Goal: Transaction & Acquisition: Purchase product/service

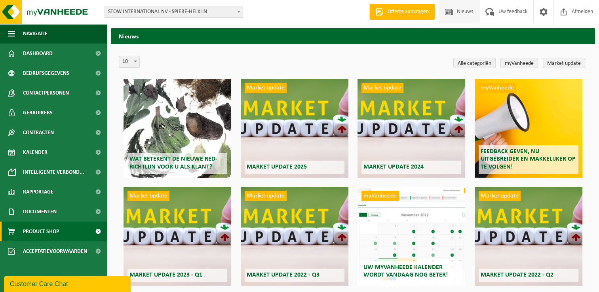
click at [42, 234] on span "Product Shop" at bounding box center [41, 232] width 36 height 20
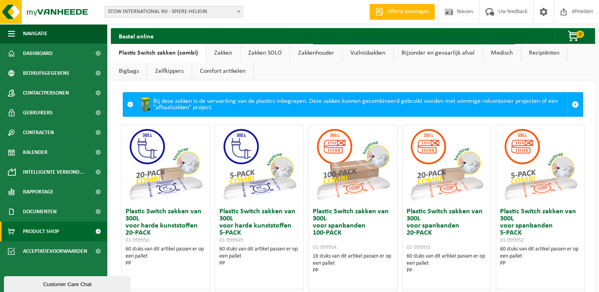
click at [214, 53] on link "Zakken" at bounding box center [223, 53] width 34 height 18
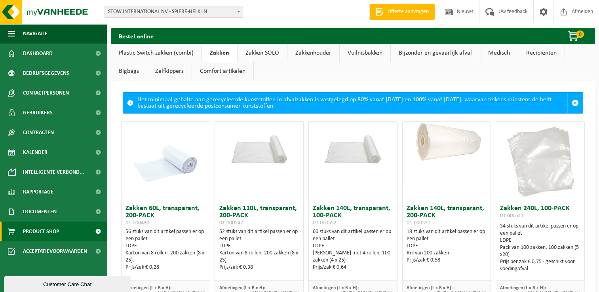
click at [261, 53] on link "Zakken SOLO" at bounding box center [261, 53] width 49 height 18
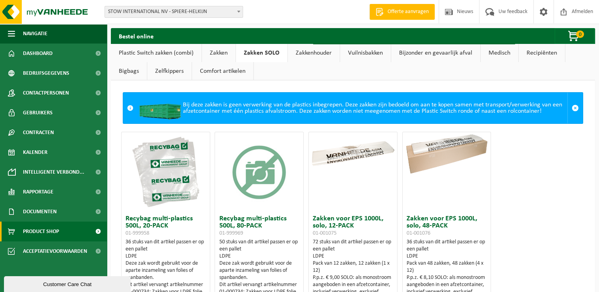
click at [312, 57] on link "Zakkenhouder" at bounding box center [314, 53] width 52 height 18
